Goal: Find specific page/section: Find specific page/section

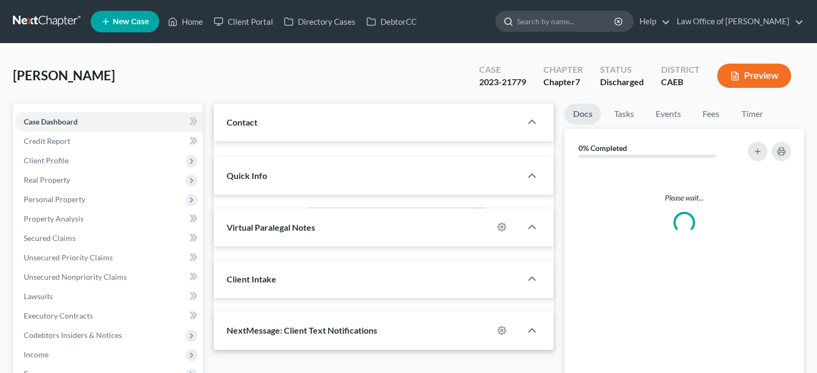
click at [544, 26] on input "search" at bounding box center [566, 21] width 99 height 20
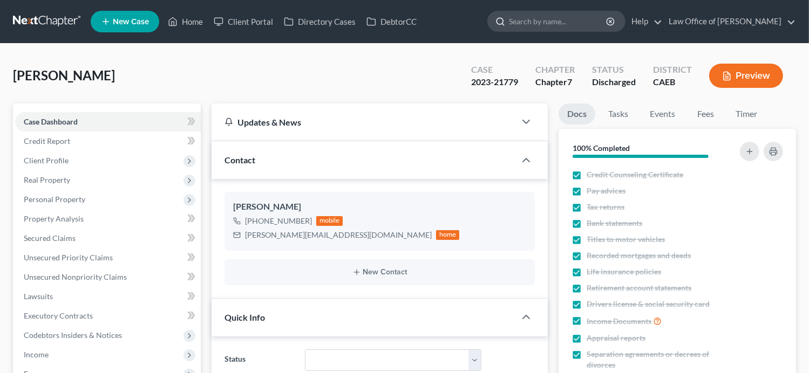
paste input "[PERSON_NAME]"
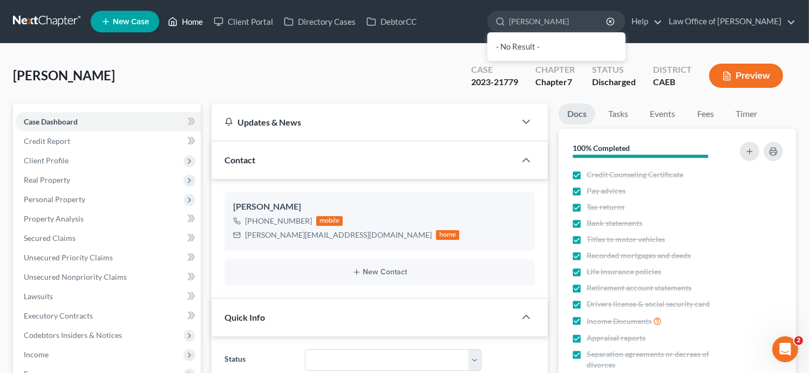
type input "[PERSON_NAME]"
click at [186, 26] on link "Home" at bounding box center [185, 21] width 46 height 19
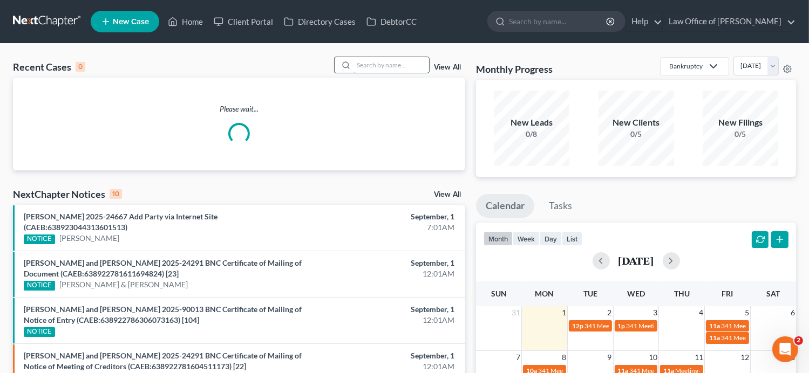
click at [371, 65] on input "search" at bounding box center [391, 65] width 76 height 16
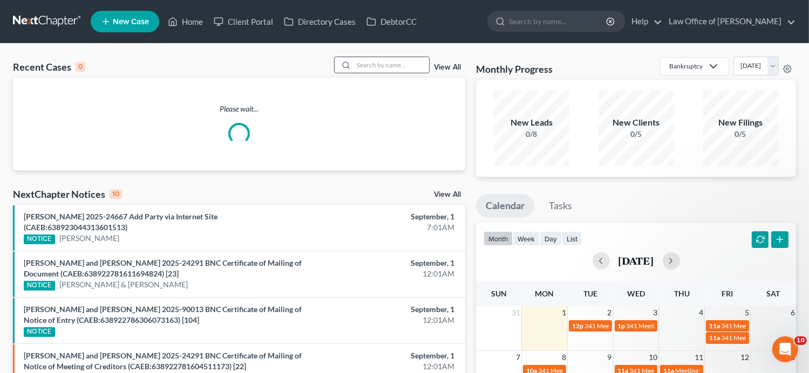
paste input "[PERSON_NAME]"
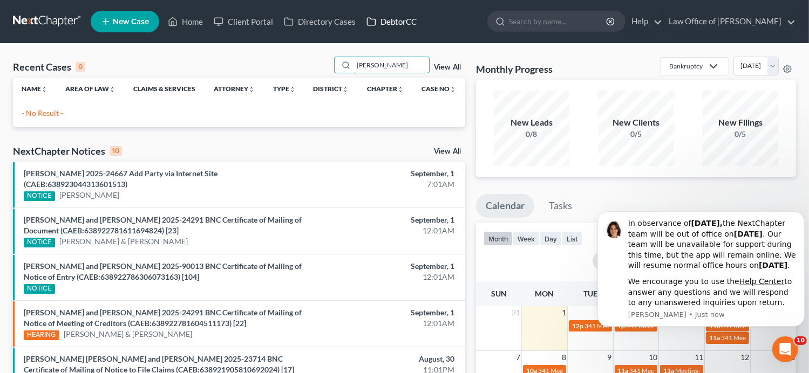
type input "[PERSON_NAME]"
